Goal: Browse casually: Explore the website without a specific task or goal

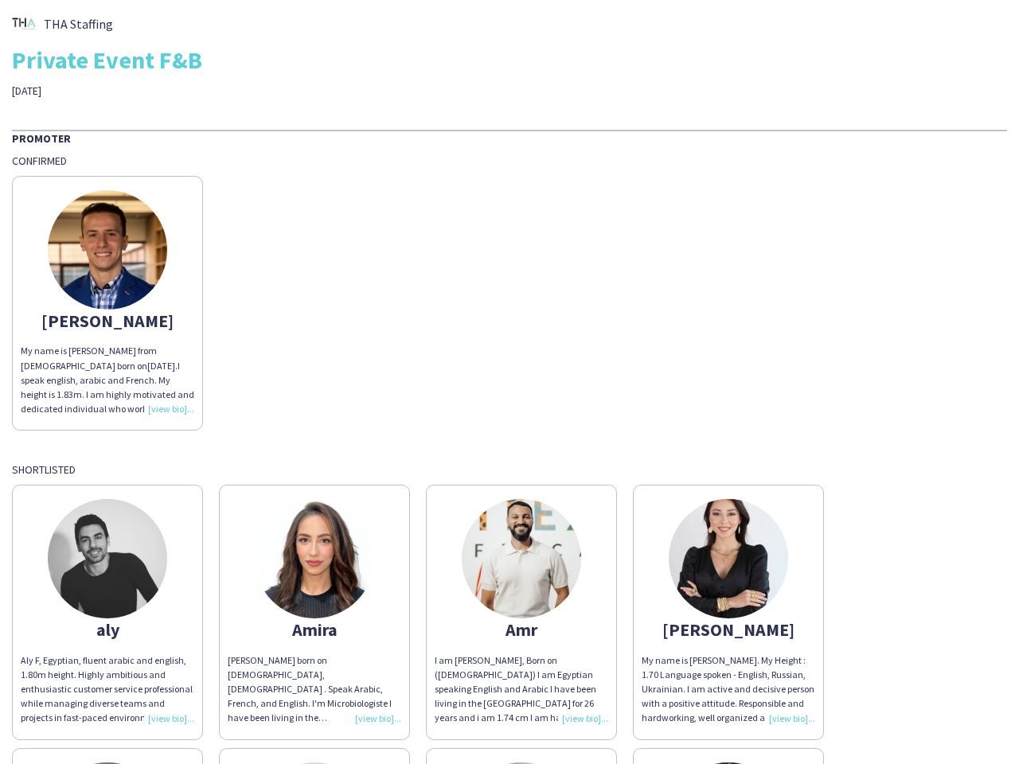
click at [509, 382] on div "[PERSON_NAME] My name is [PERSON_NAME] from [DEMOGRAPHIC_DATA] born on [DEMOGRA…" at bounding box center [509, 299] width 995 height 263
click at [107, 303] on img at bounding box center [107, 249] width 119 height 119
click at [107, 612] on img at bounding box center [107, 558] width 119 height 119
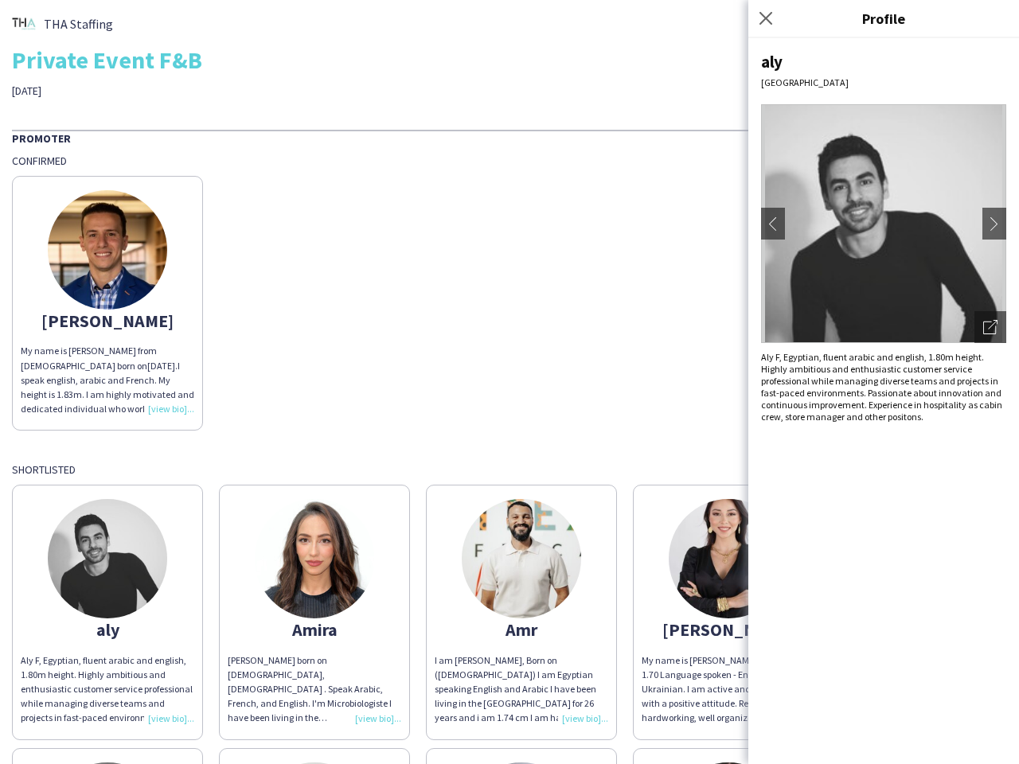
click at [314, 612] on img at bounding box center [314, 558] width 119 height 119
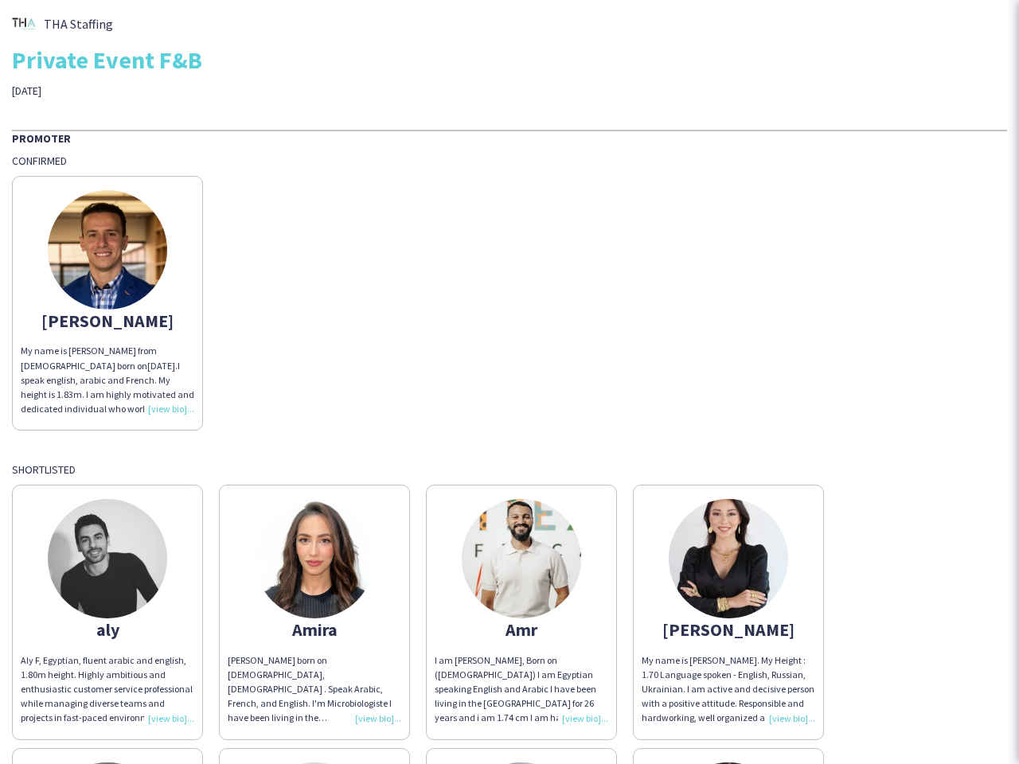
click at [521, 612] on img at bounding box center [521, 558] width 119 height 119
click at [728, 612] on img at bounding box center [728, 558] width 119 height 119
